Goal: Information Seeking & Learning: Understand process/instructions

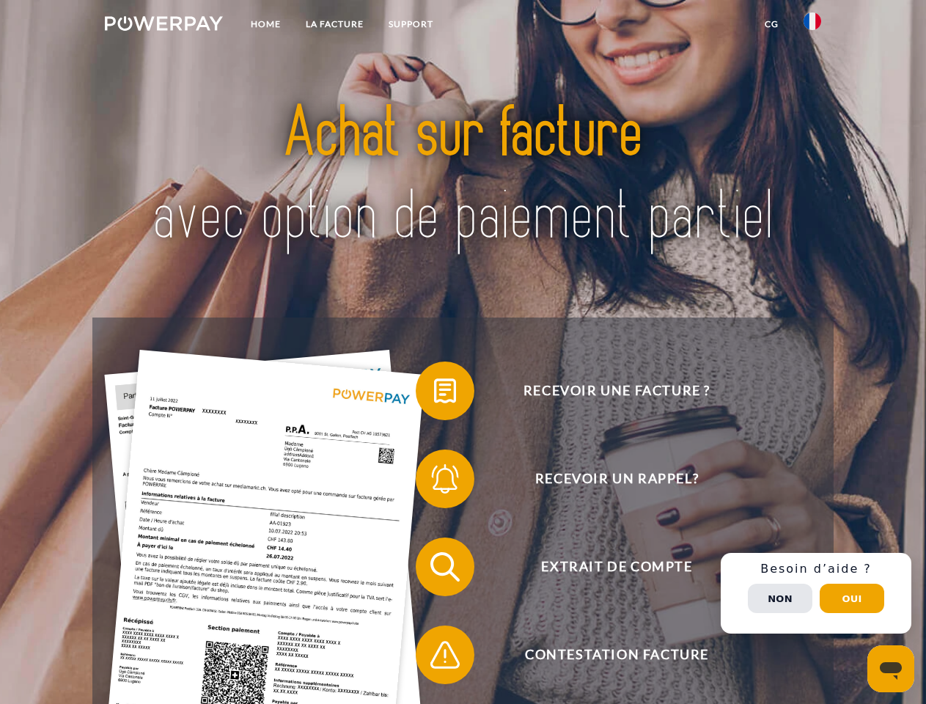
click at [163, 26] on img at bounding box center [164, 23] width 118 height 15
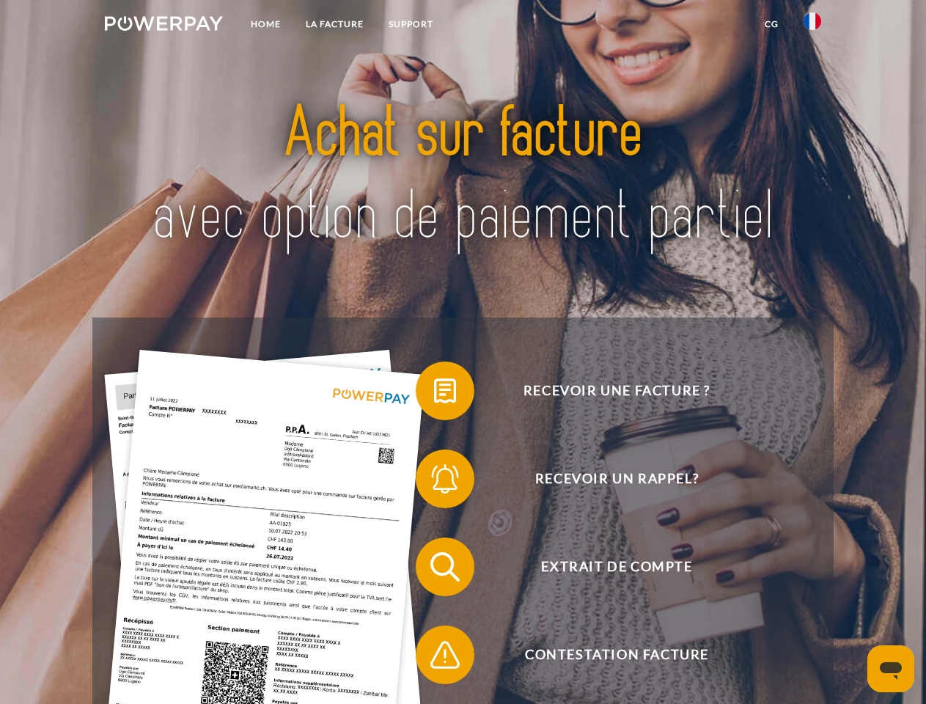
click at [812, 26] on img at bounding box center [812, 21] width 18 height 18
click at [771, 24] on link "CG" at bounding box center [771, 24] width 39 height 26
click at [434, 394] on span at bounding box center [422, 390] width 73 height 73
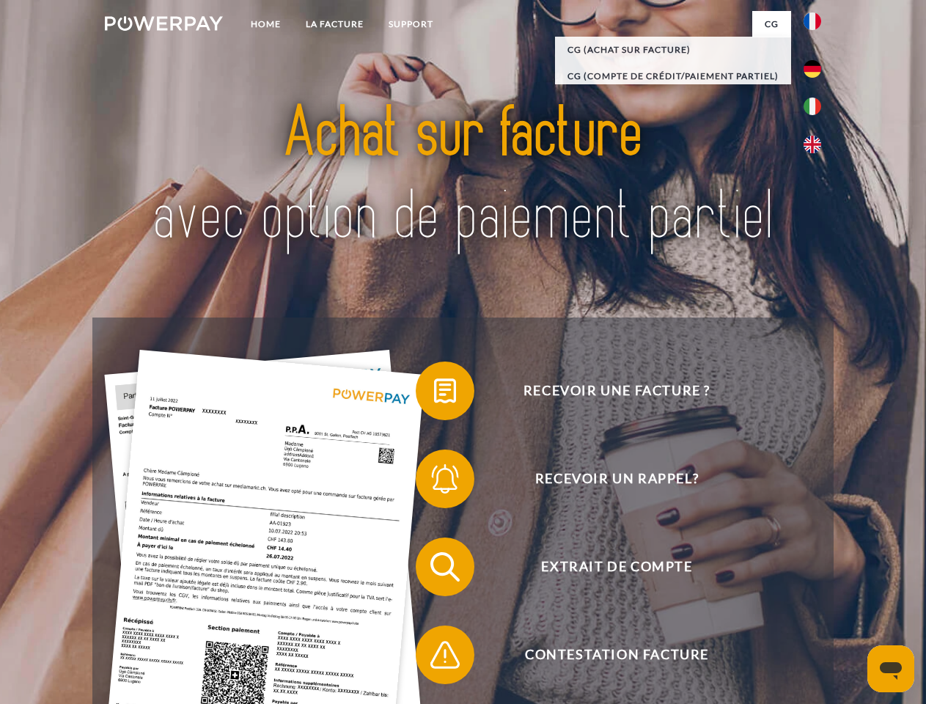
click at [434, 482] on span at bounding box center [422, 478] width 73 height 73
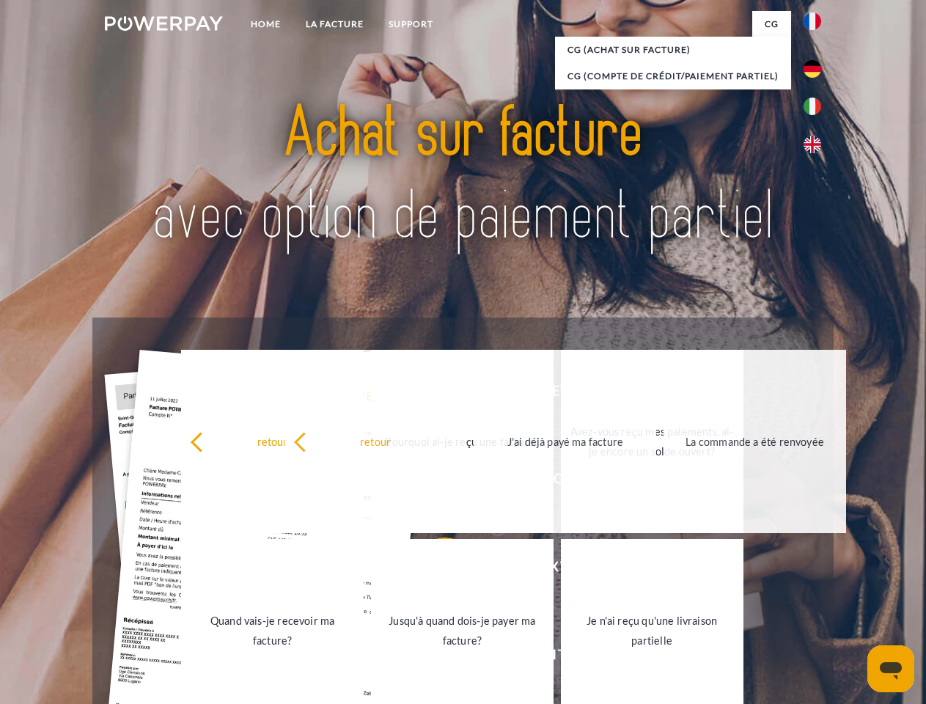
click at [434, 570] on link "Jusqu'à quand dois-je payer ma facture?" at bounding box center [462, 630] width 183 height 183
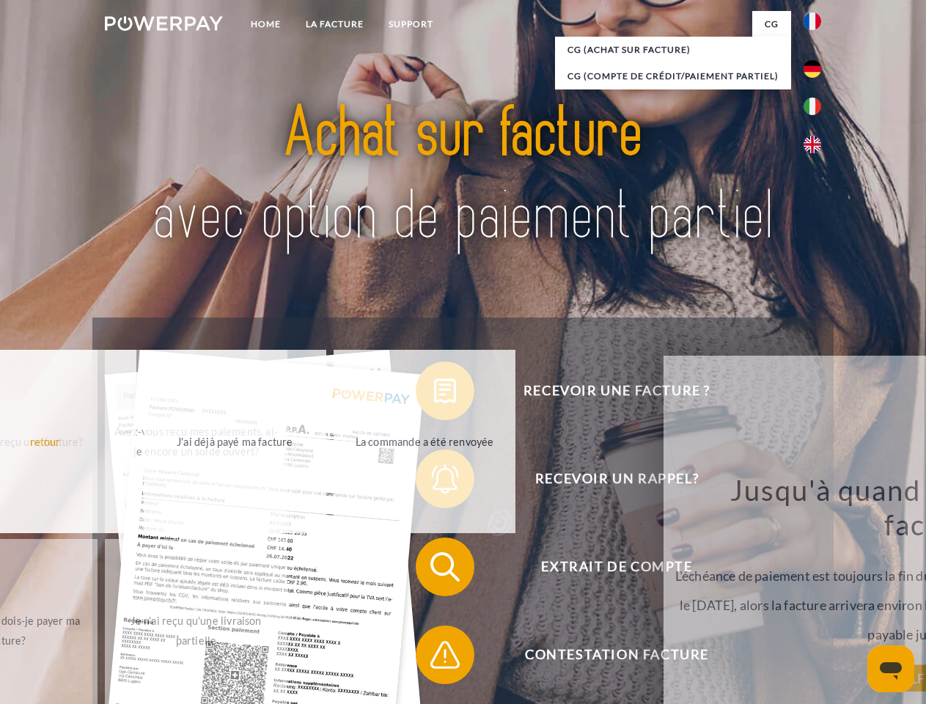
click at [672, 657] on div "Jusqu'à quand dois-je payer ma facture? L'échéance de paiement est toujours la …" at bounding box center [939, 575] width 535 height 206
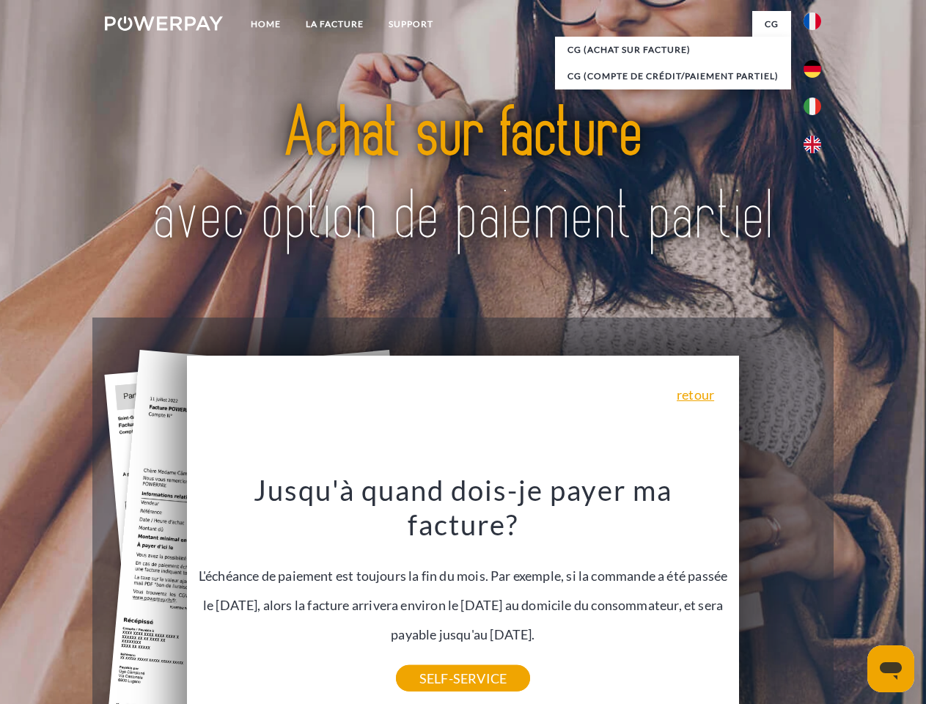
click at [816, 593] on div "Recevoir une facture ? Recevoir un rappel? Extrait de compte retour" at bounding box center [462, 610] width 740 height 586
click at [780, 596] on span "Extrait de compte" at bounding box center [616, 566] width 359 height 59
click at [852, 598] on header "Home LA FACTURE Support" at bounding box center [463, 506] width 926 height 1012
